Goal: Find specific page/section: Find specific page/section

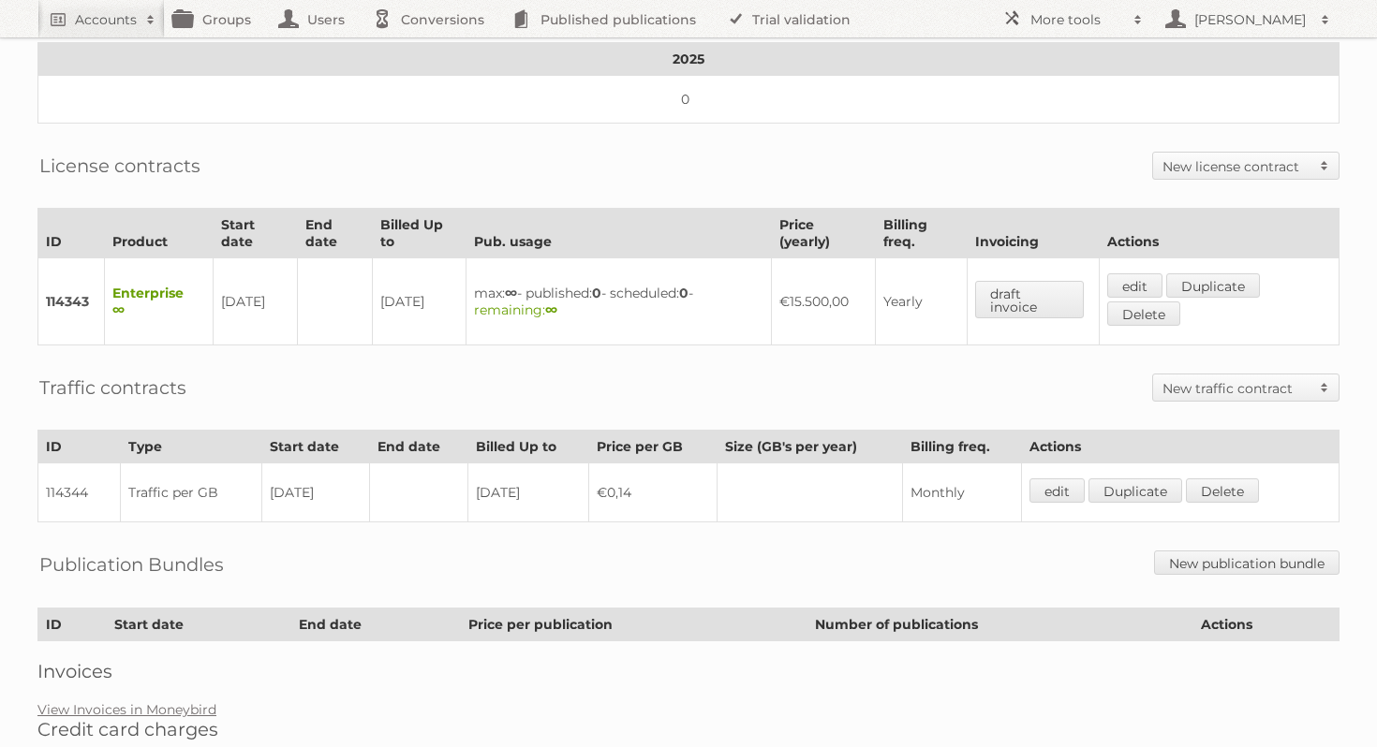
scroll to position [352, 0]
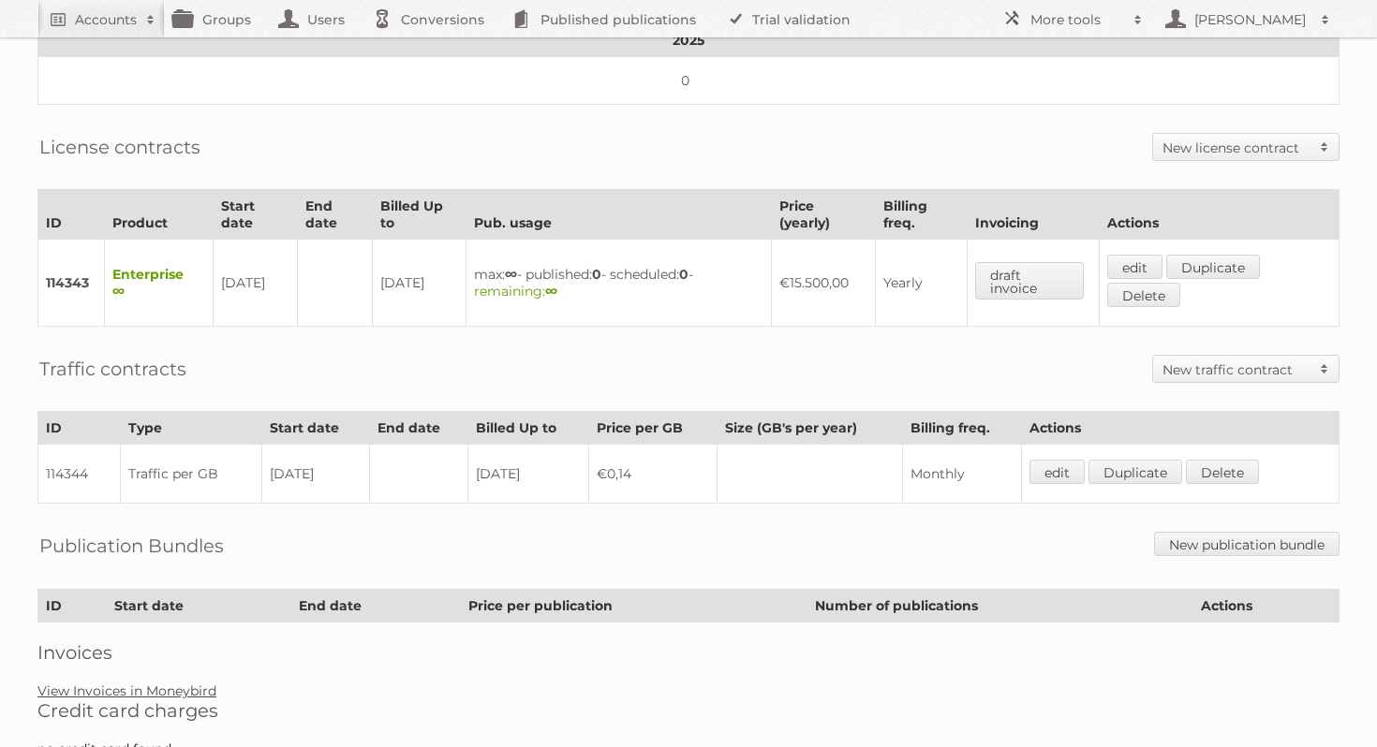
click at [184, 683] on link "View Invoices in Moneybird" at bounding box center [126, 691] width 179 height 17
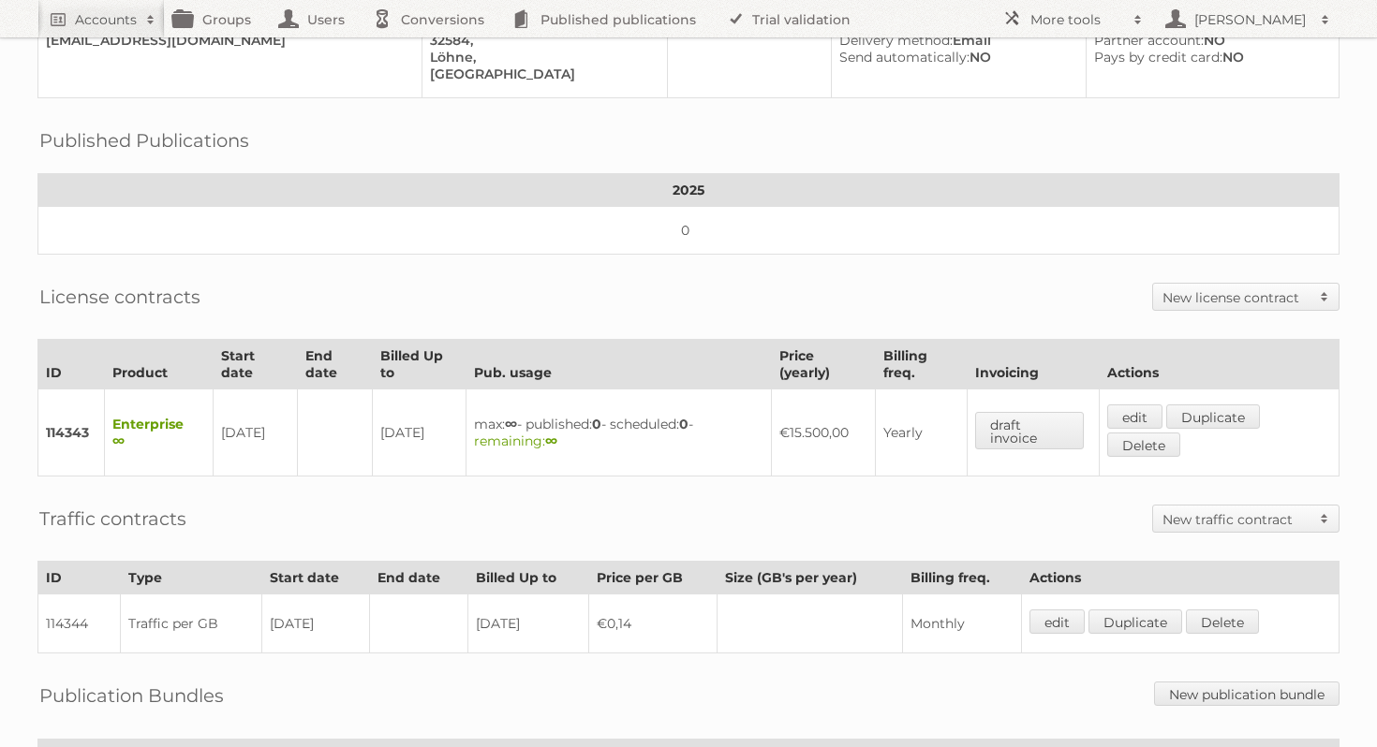
scroll to position [203, 0]
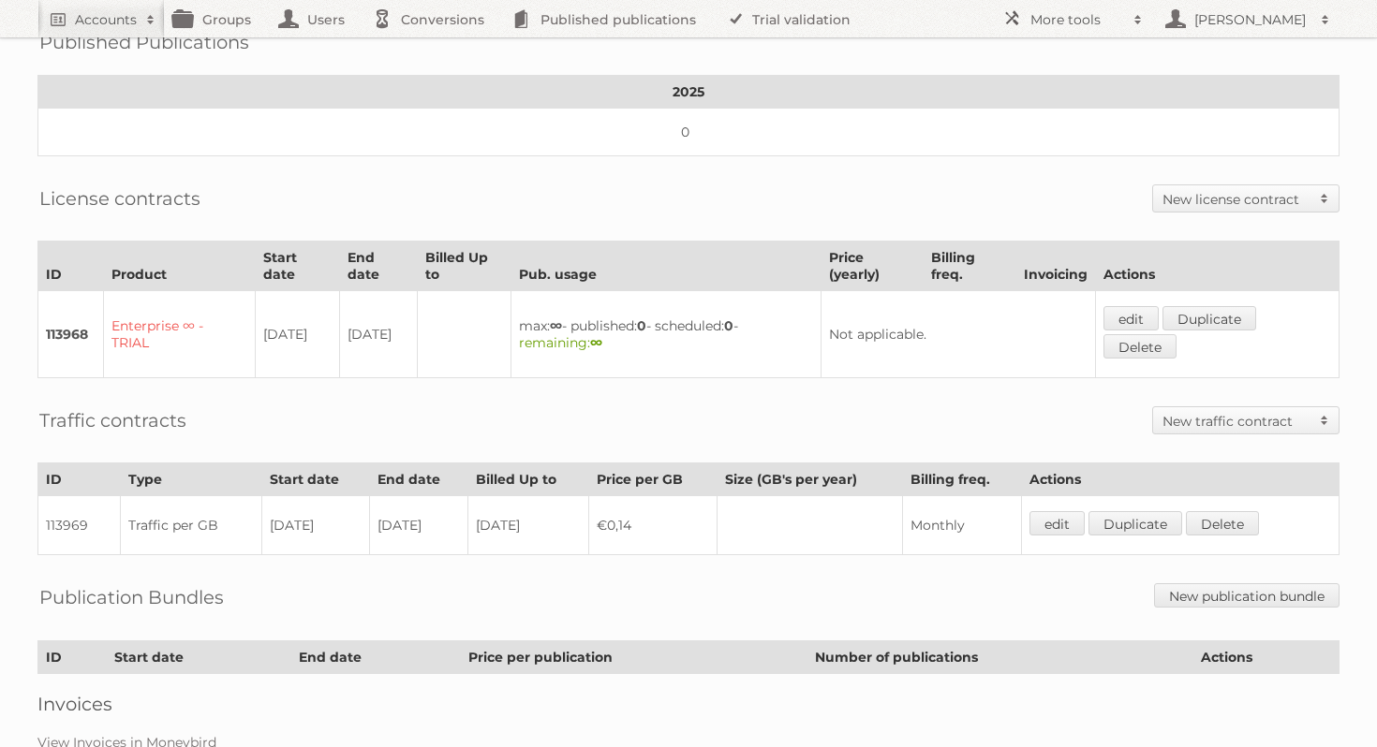
scroll to position [275, 0]
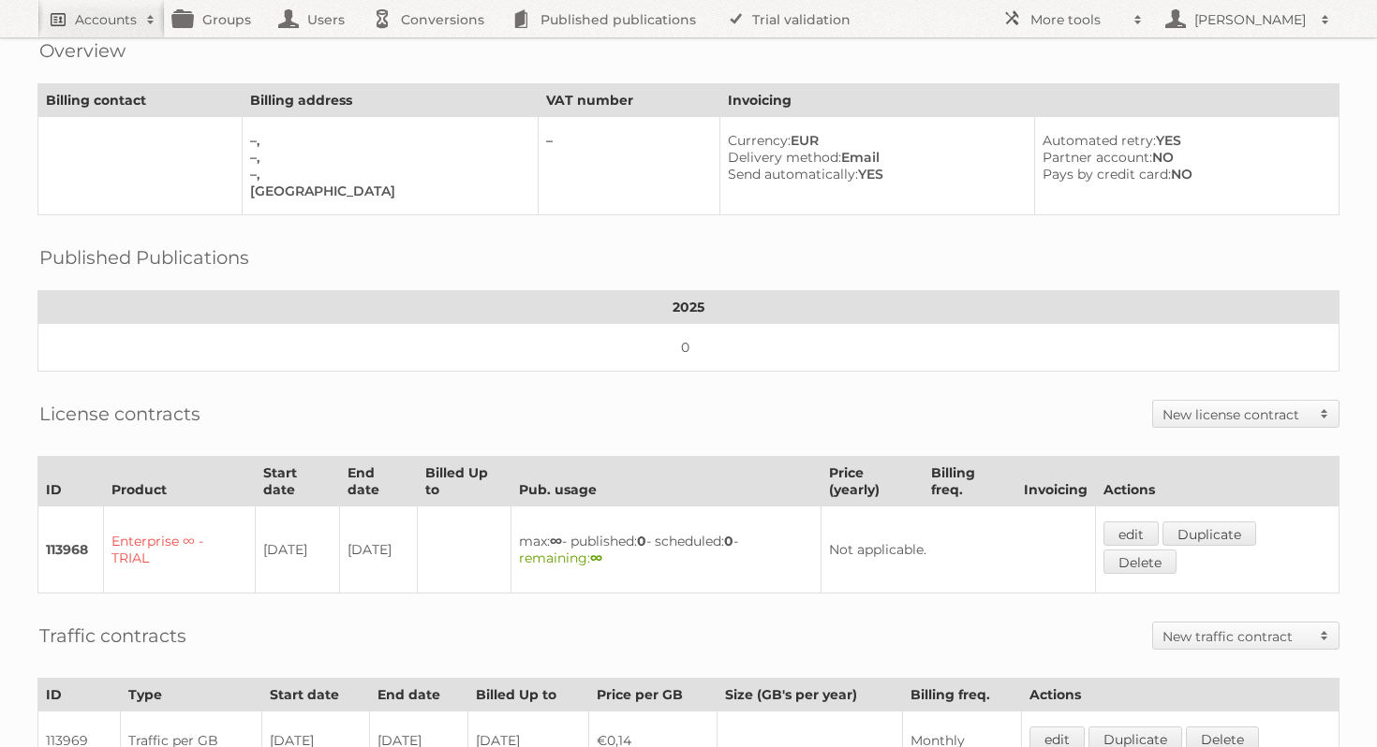
scroll to position [86, 0]
drag, startPoint x: 377, startPoint y: 543, endPoint x: 346, endPoint y: 530, distance: 34.4
click at [346, 530] on td "[DATE]" at bounding box center [378, 549] width 78 height 87
copy td "[DATE]"
